Goal: Transaction & Acquisition: Purchase product/service

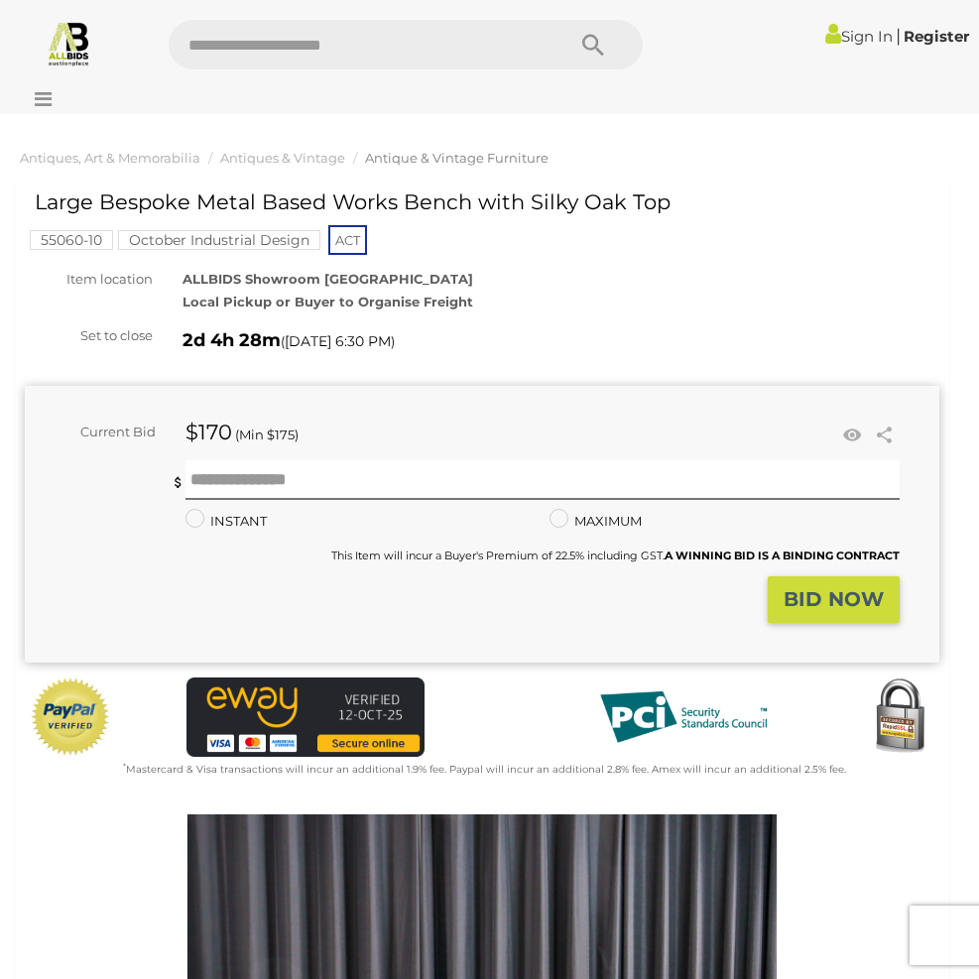
click at [858, 36] on link "Sign In" at bounding box center [858, 36] width 67 height 19
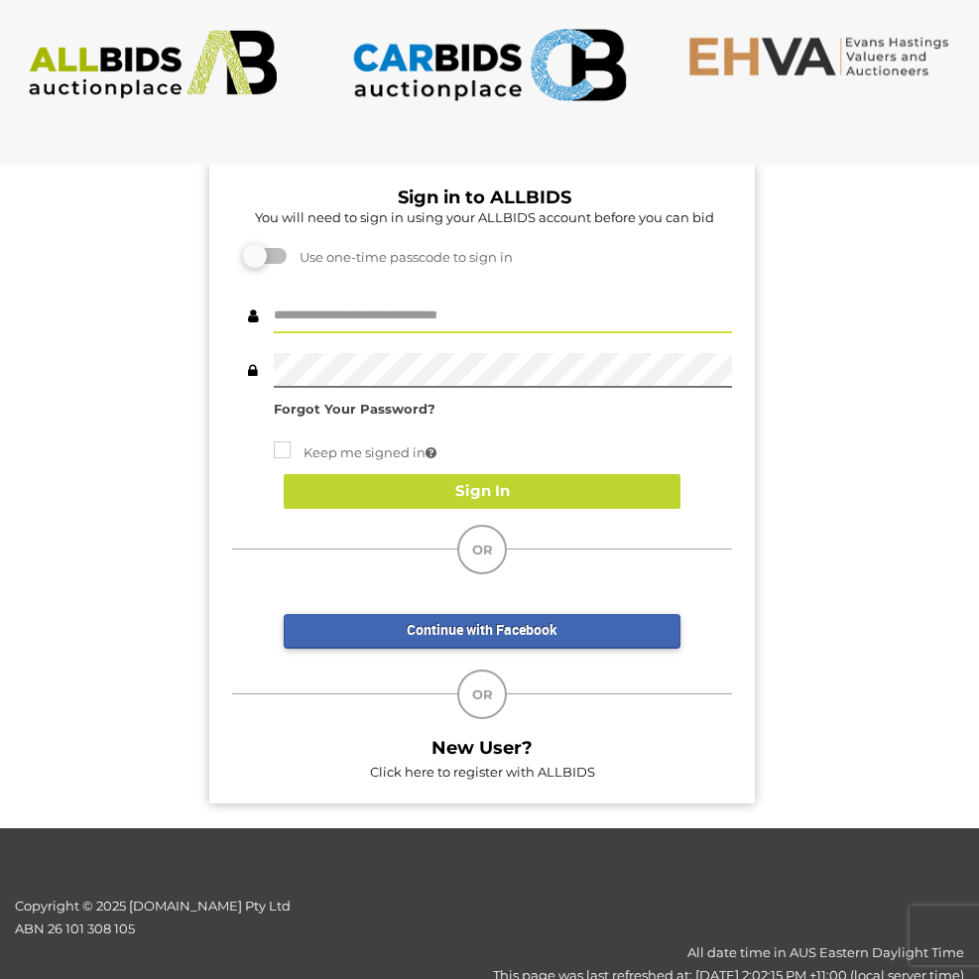
type input "**********"
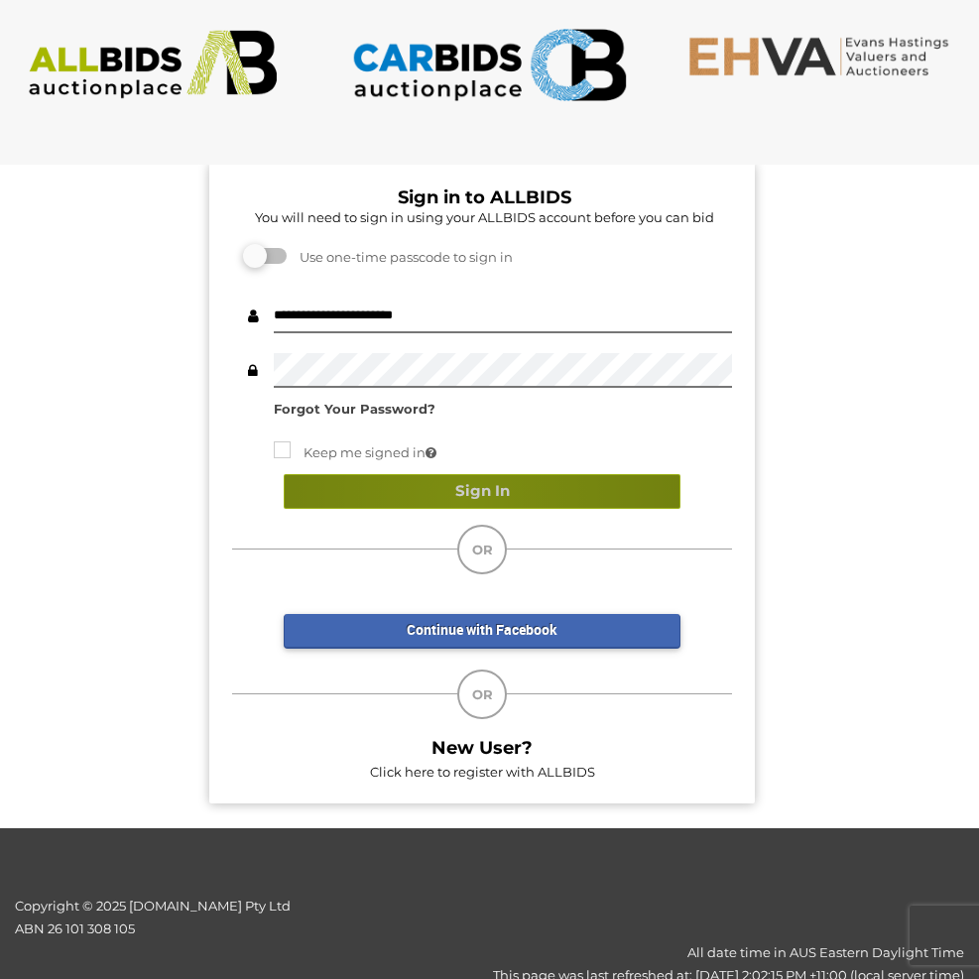
click at [460, 495] on button "Sign In" at bounding box center [482, 491] width 397 height 35
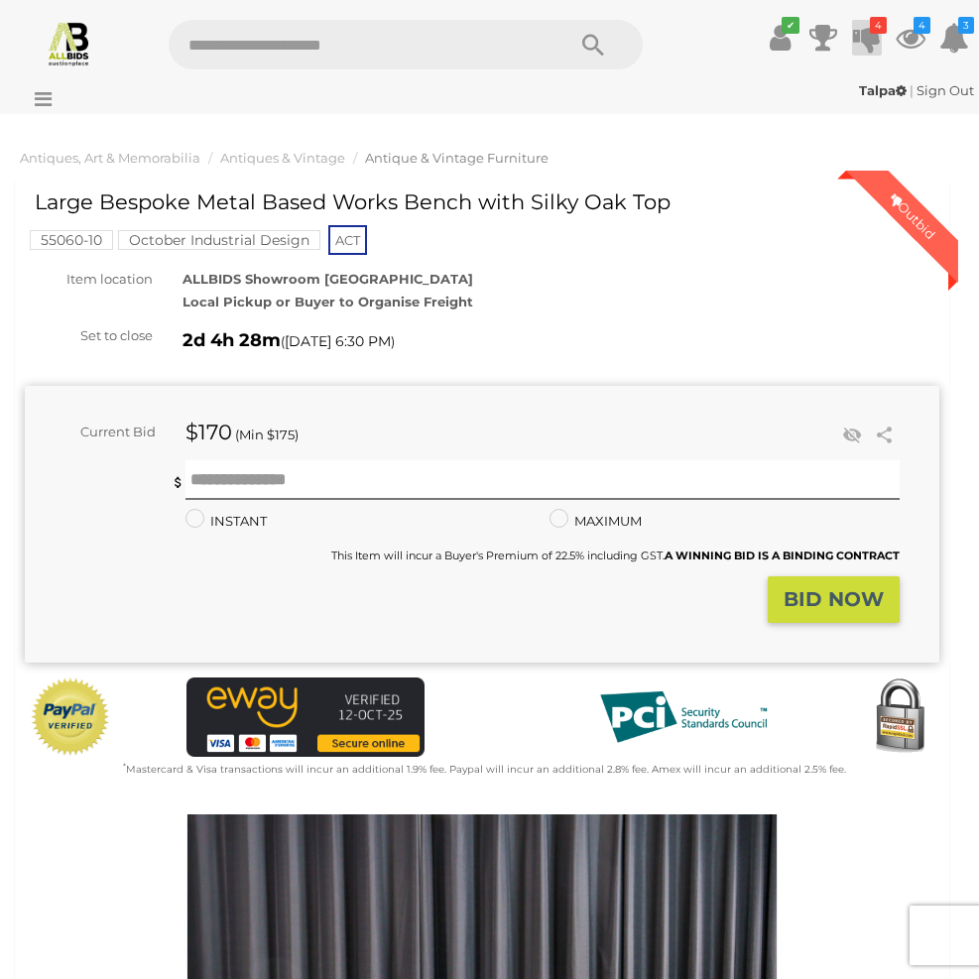
click at [871, 33] on icon "4" at bounding box center [878, 25] width 17 height 17
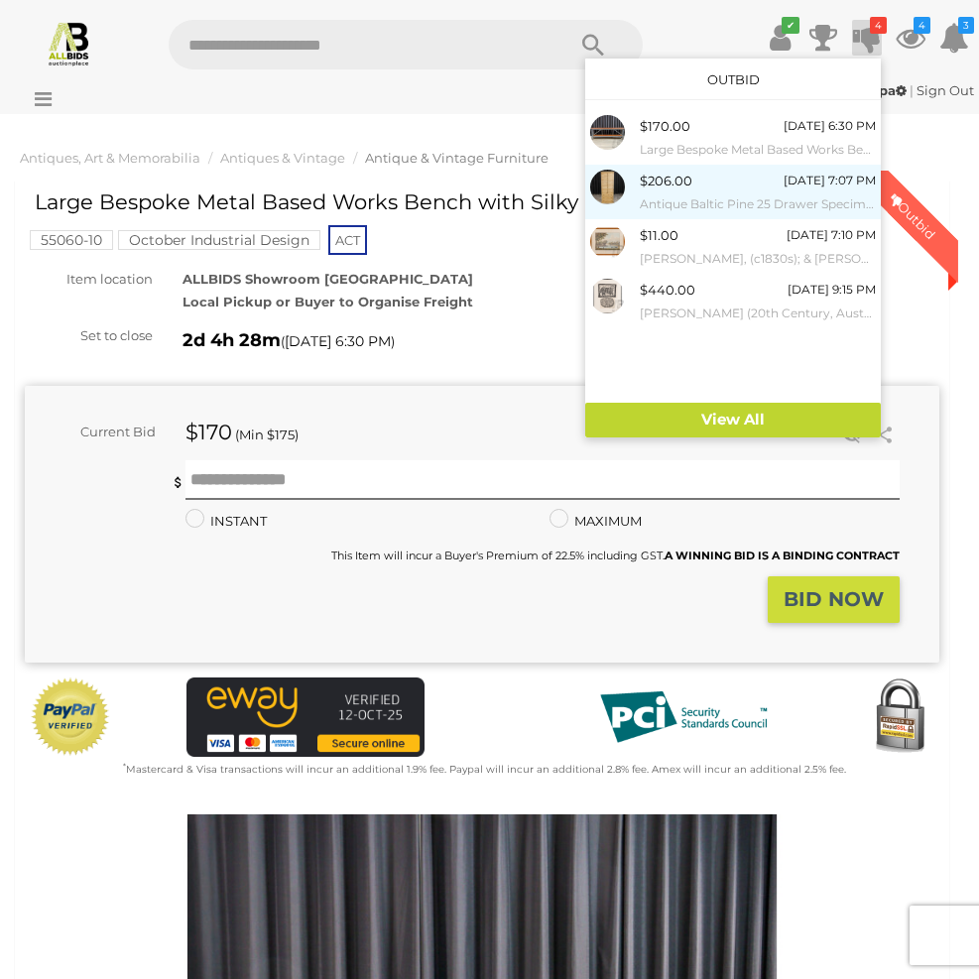
click at [654, 186] on div "$206.00" at bounding box center [666, 181] width 53 height 23
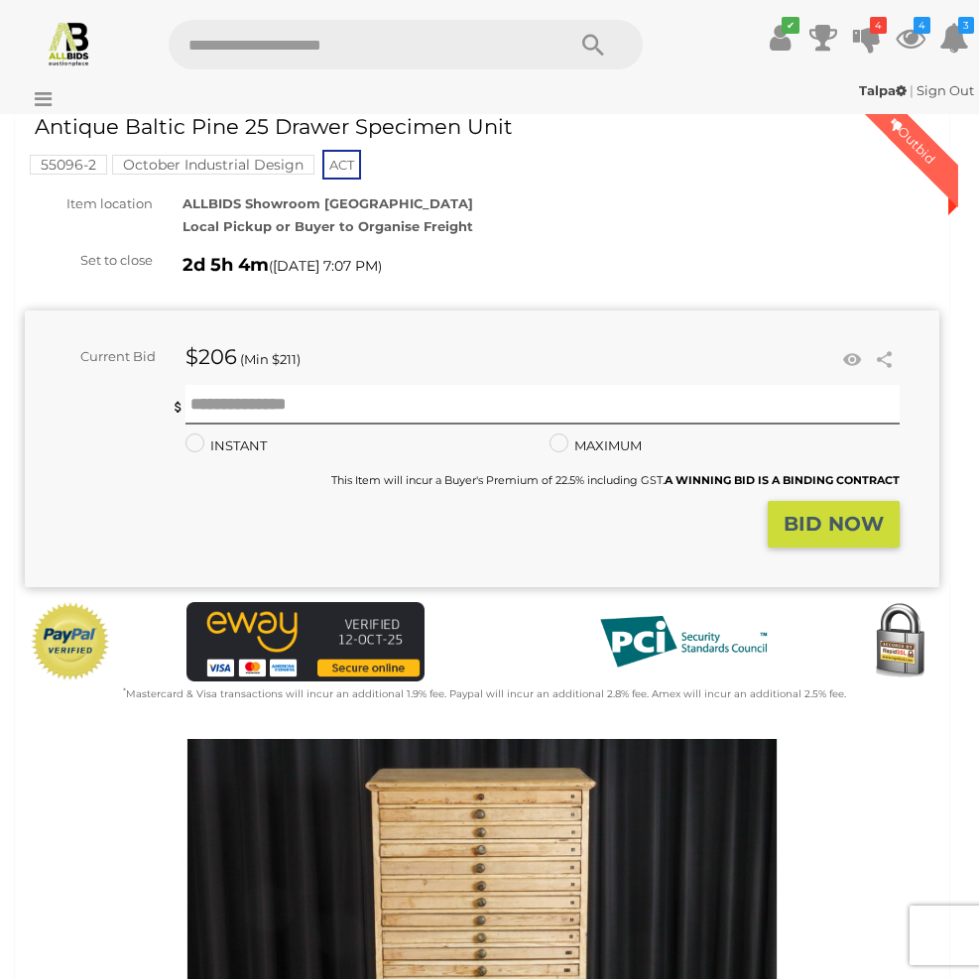
scroll to position [71, 0]
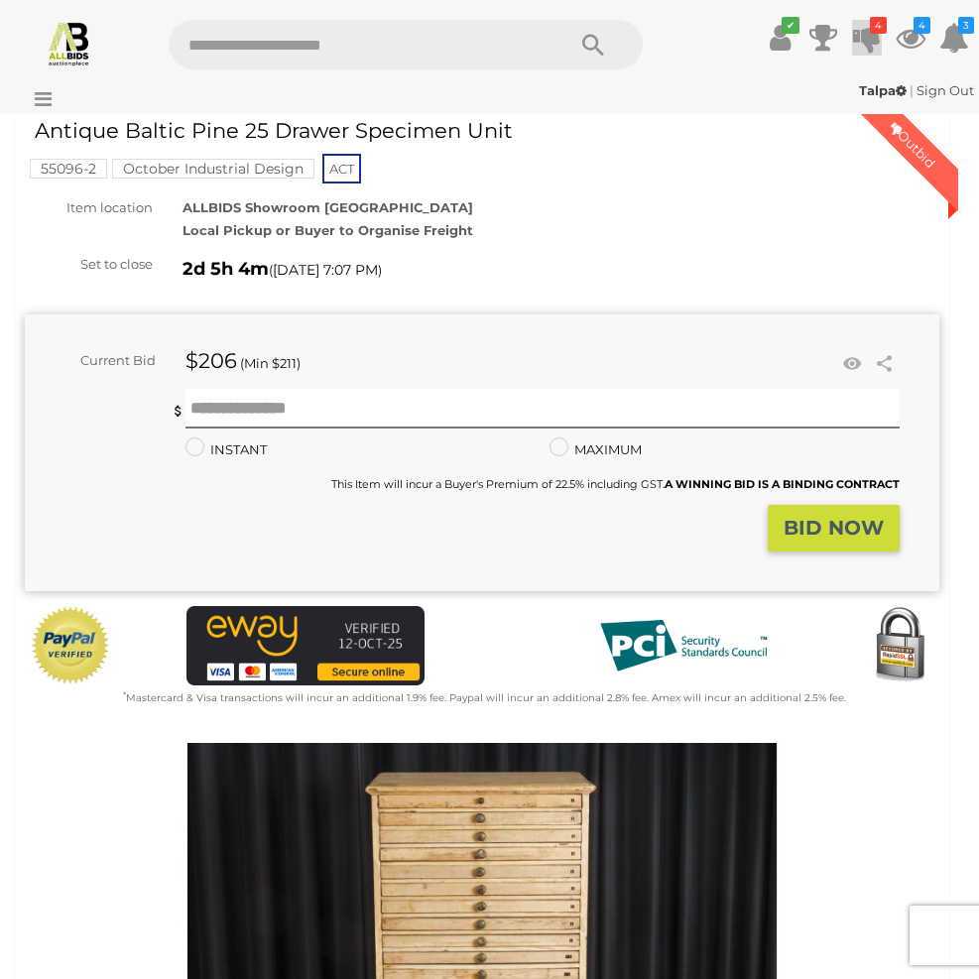
click at [872, 35] on icon at bounding box center [867, 38] width 28 height 36
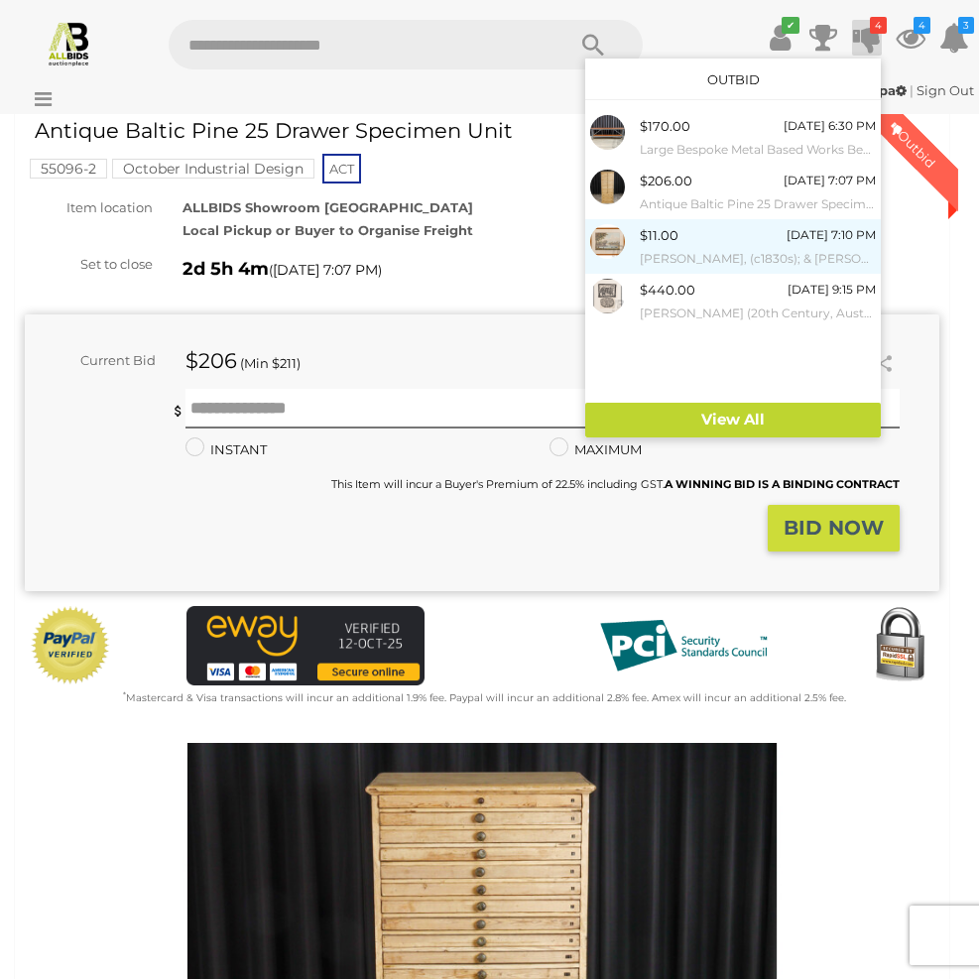
click at [667, 248] on small "[PERSON_NAME], (c1830s); & [PERSON_NAME] ([DATE]-[DATE]), Swan River, 50 Miles …" at bounding box center [758, 259] width 236 height 22
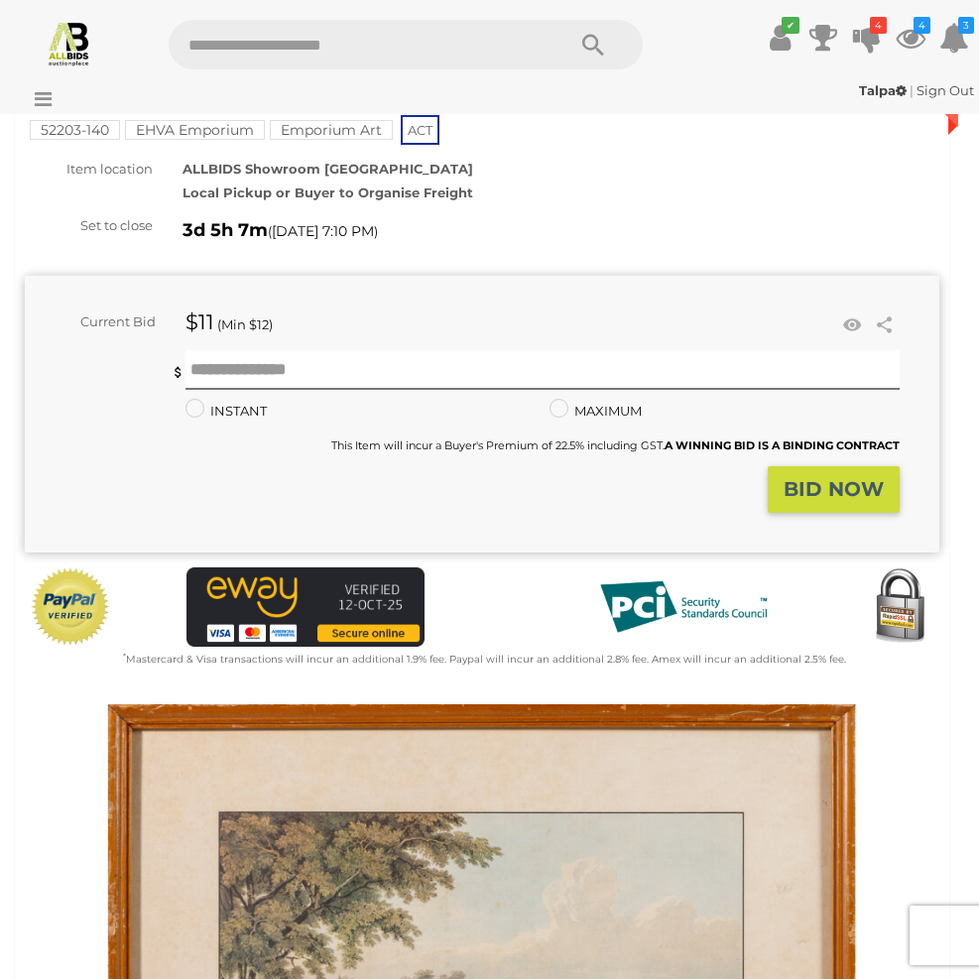
scroll to position [152, 0]
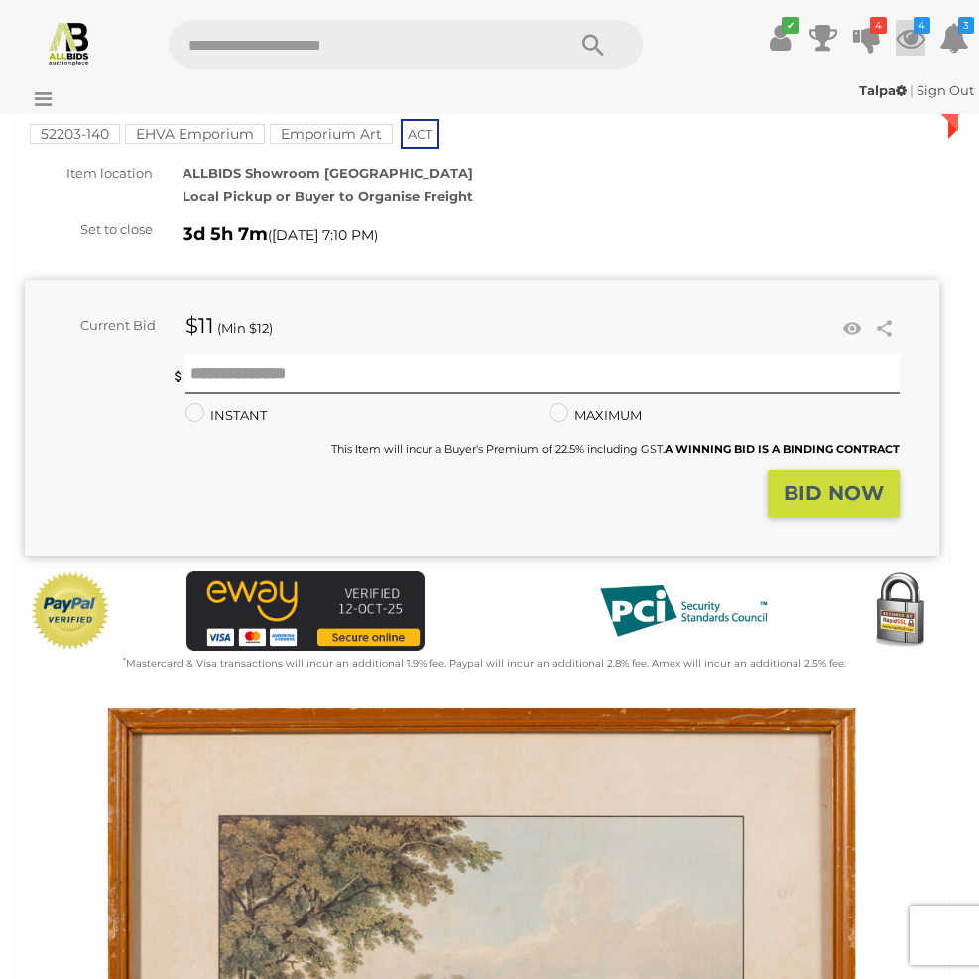
click at [913, 46] on icon at bounding box center [911, 38] width 30 height 36
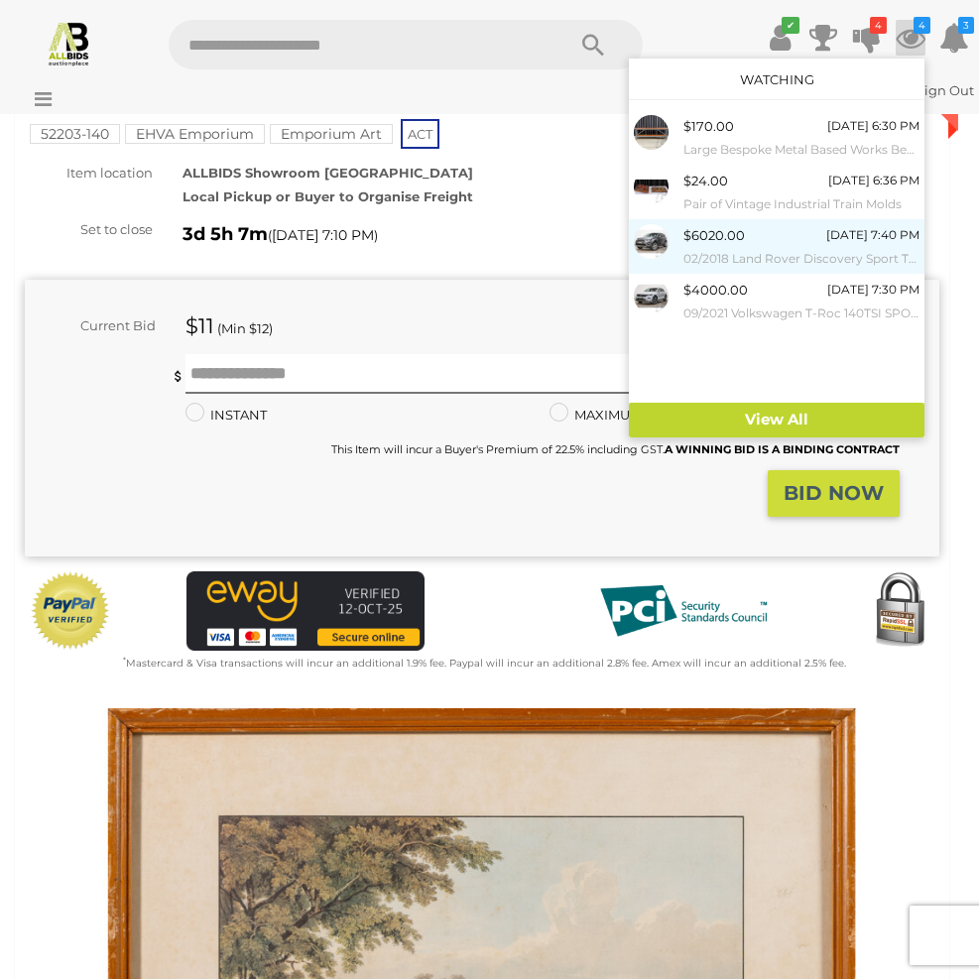
click at [736, 241] on div "$6020.00" at bounding box center [713, 235] width 61 height 23
